Goal: Task Accomplishment & Management: Manage account settings

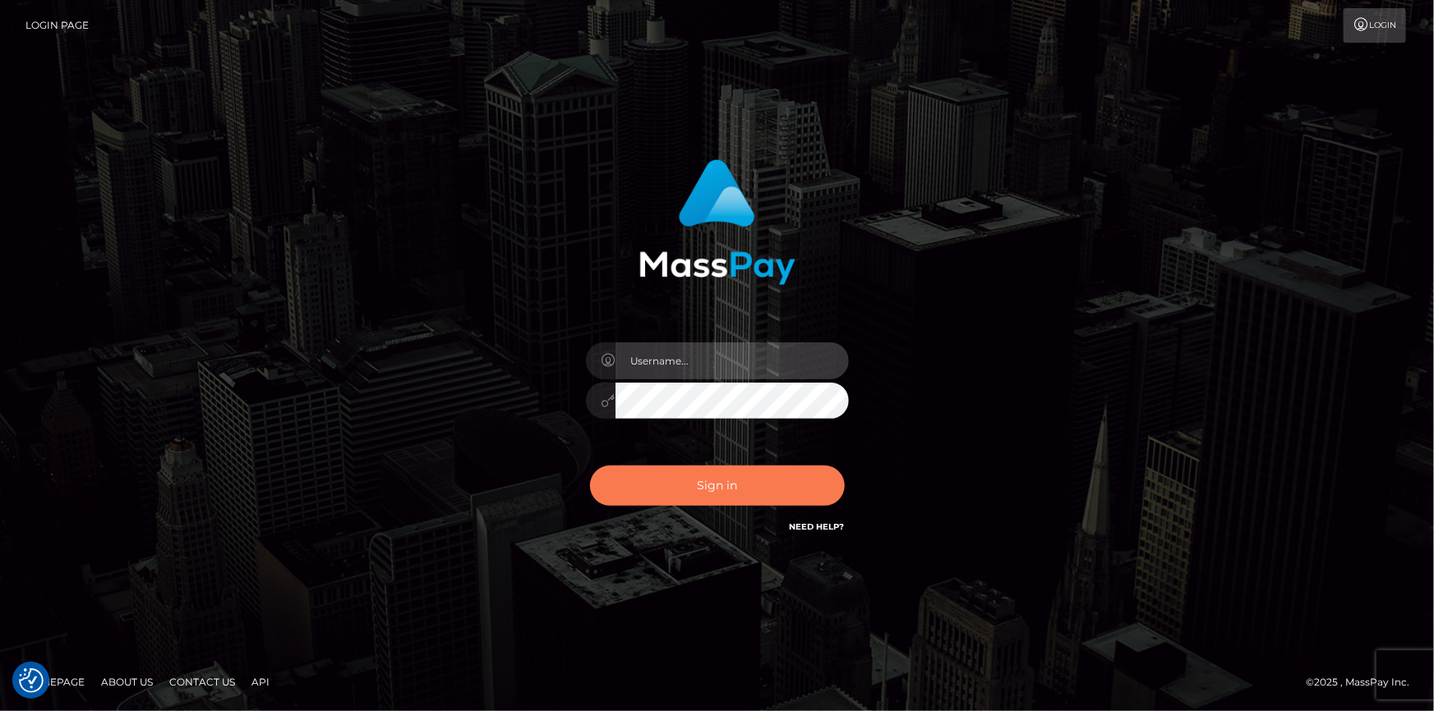
type input "dszikszai"
click at [679, 472] on button "Sign in" at bounding box center [717, 486] width 255 height 40
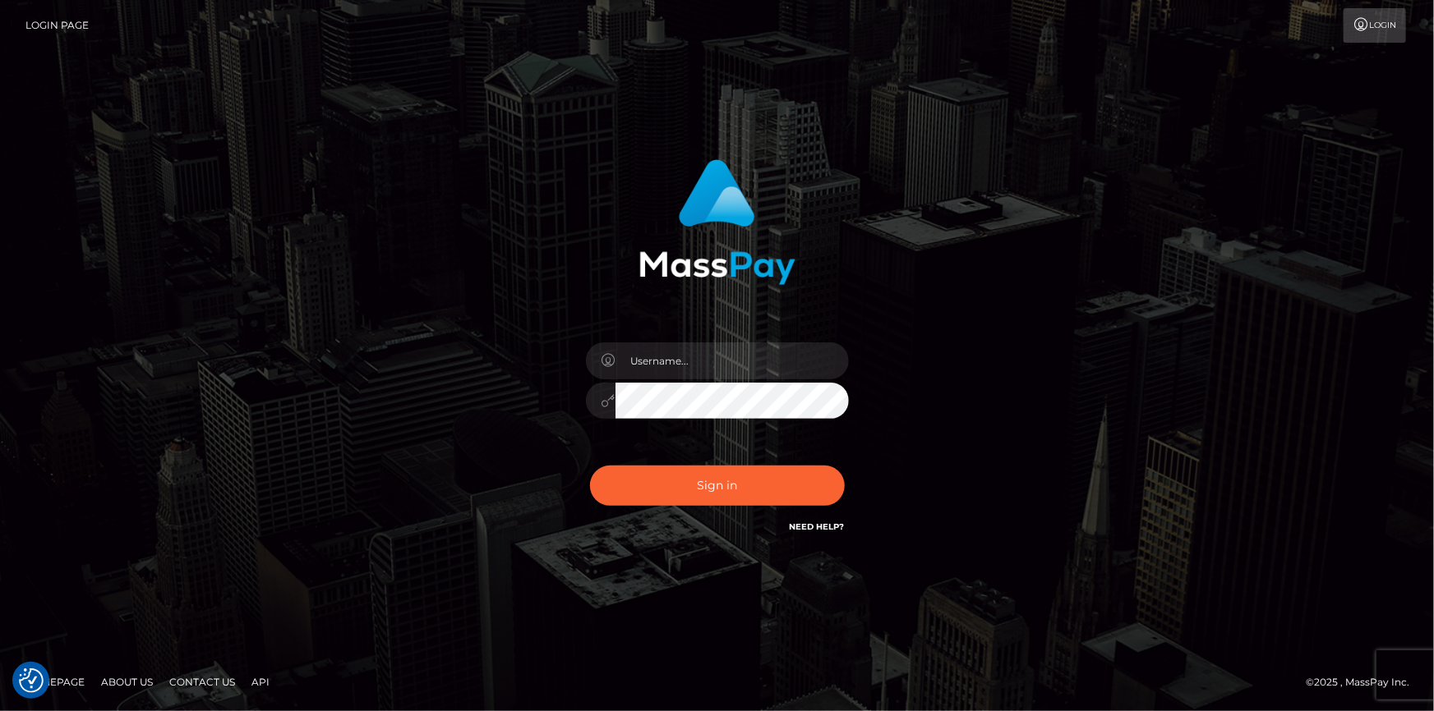
checkbox input "true"
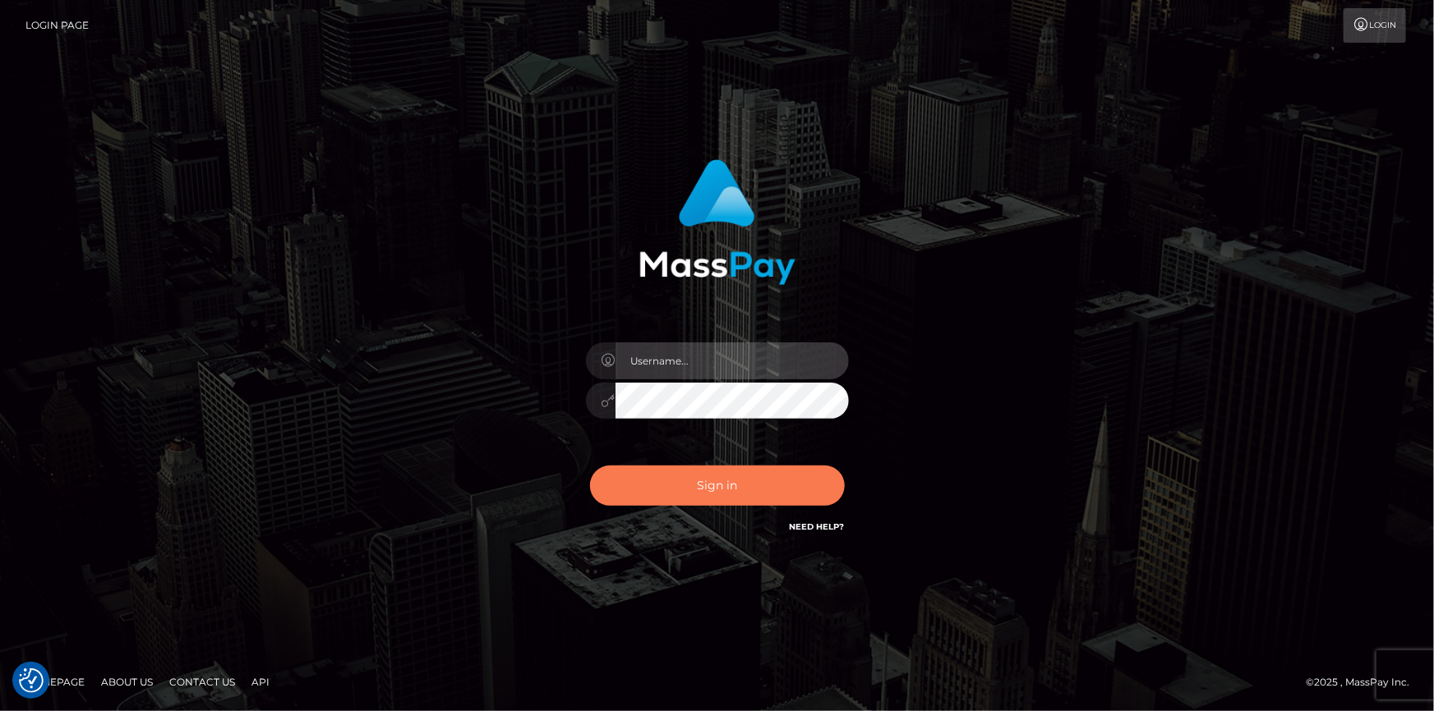
type input "dszikszai"
drag, startPoint x: 687, startPoint y: 498, endPoint x: 678, endPoint y: 497, distance: 9.1
click at [687, 498] on button "Sign in" at bounding box center [717, 486] width 255 height 40
click at [683, 484] on button "Sign in" at bounding box center [717, 486] width 255 height 40
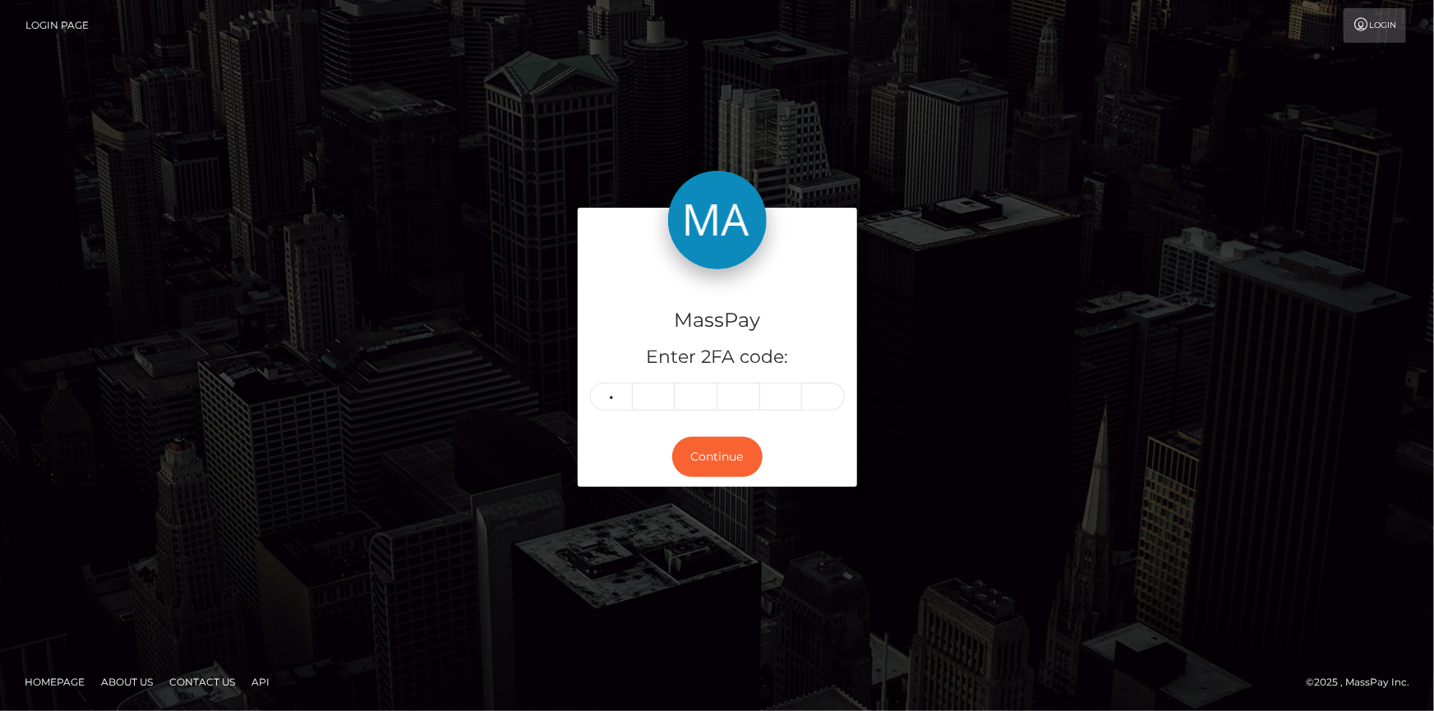
type input "2"
type input "8"
type input "6"
type input "2"
type input "1"
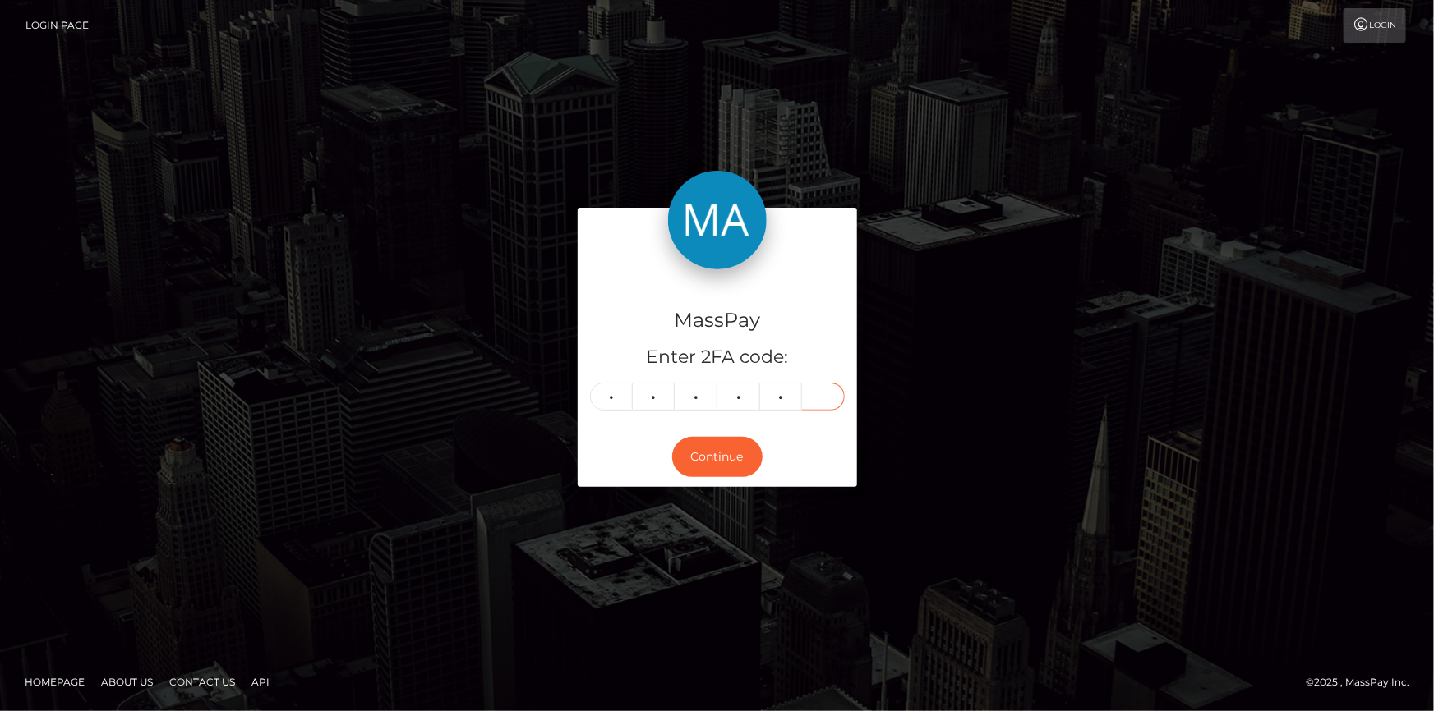
type input "2"
